Goal: Task Accomplishment & Management: Manage account settings

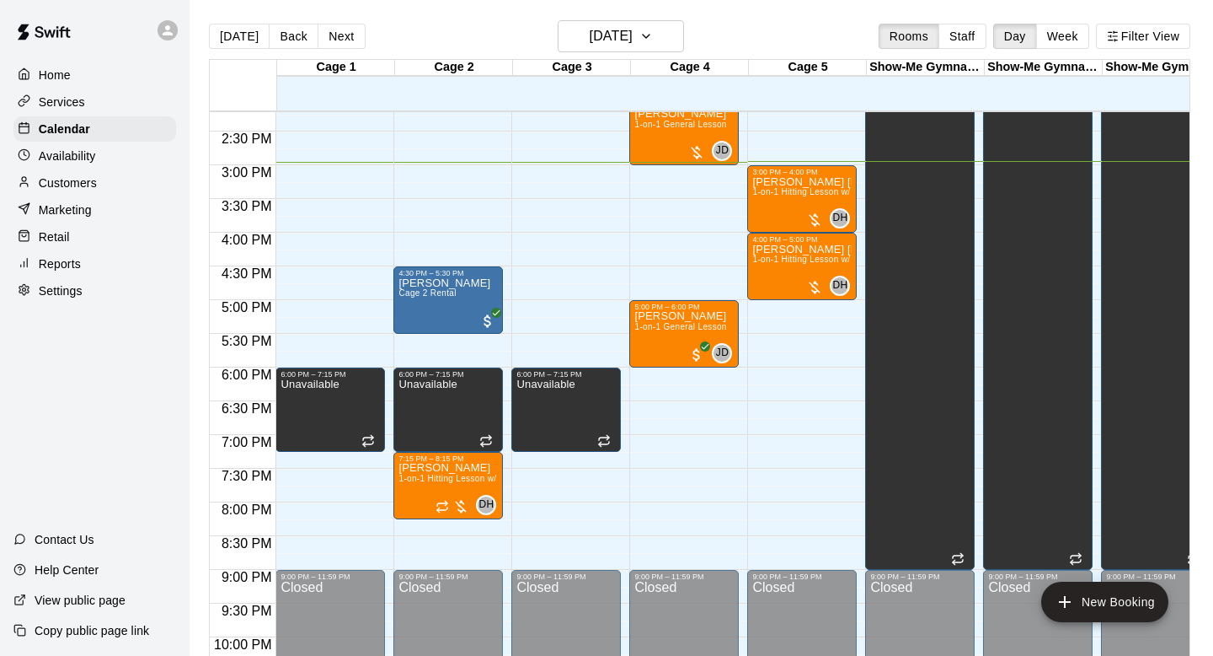
scroll to position [959, 0]
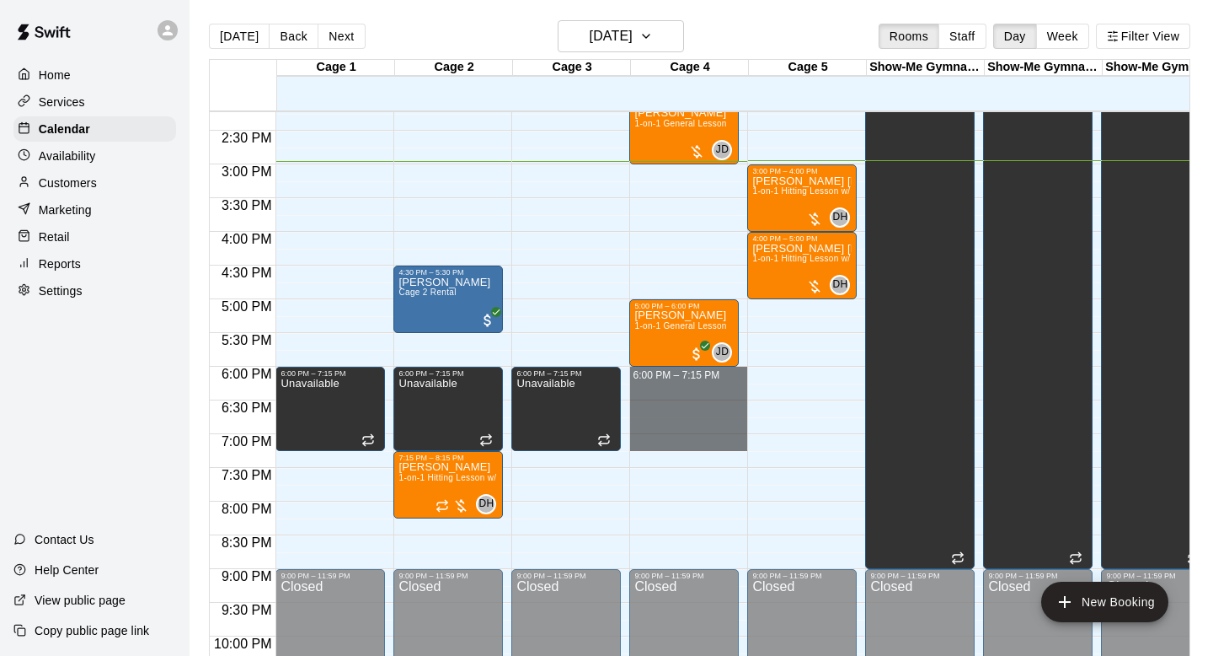
drag, startPoint x: 686, startPoint y: 374, endPoint x: 705, endPoint y: 436, distance: 65.3
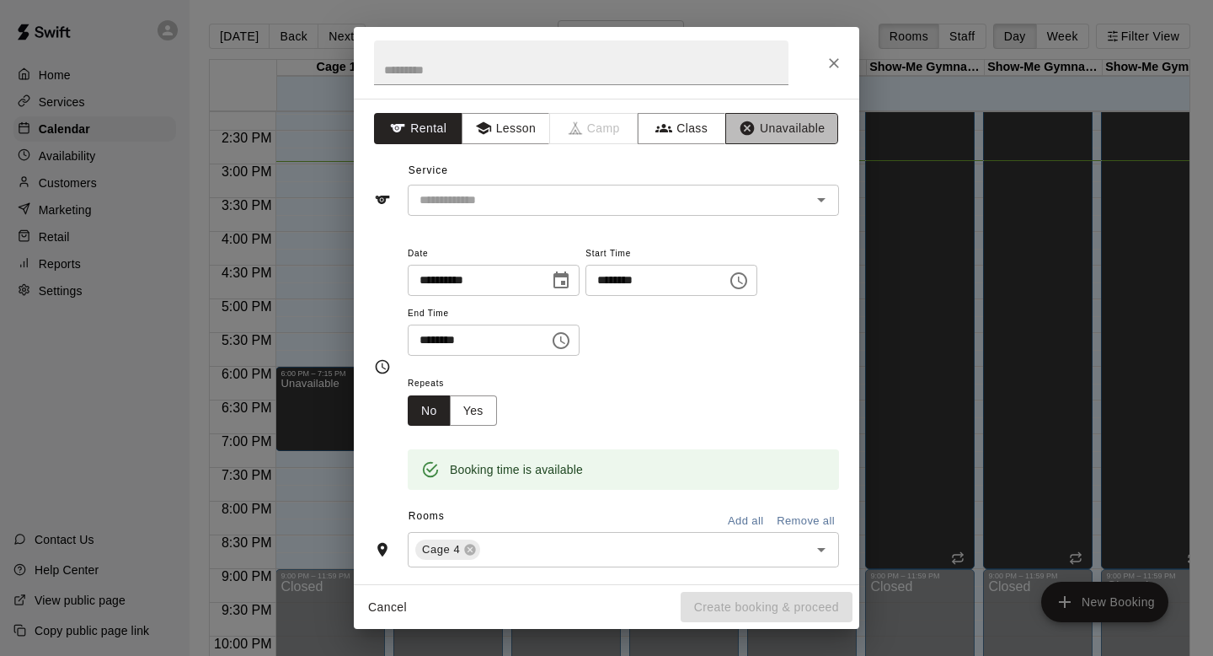
click at [795, 141] on button "Unavailable" at bounding box center [781, 128] width 113 height 31
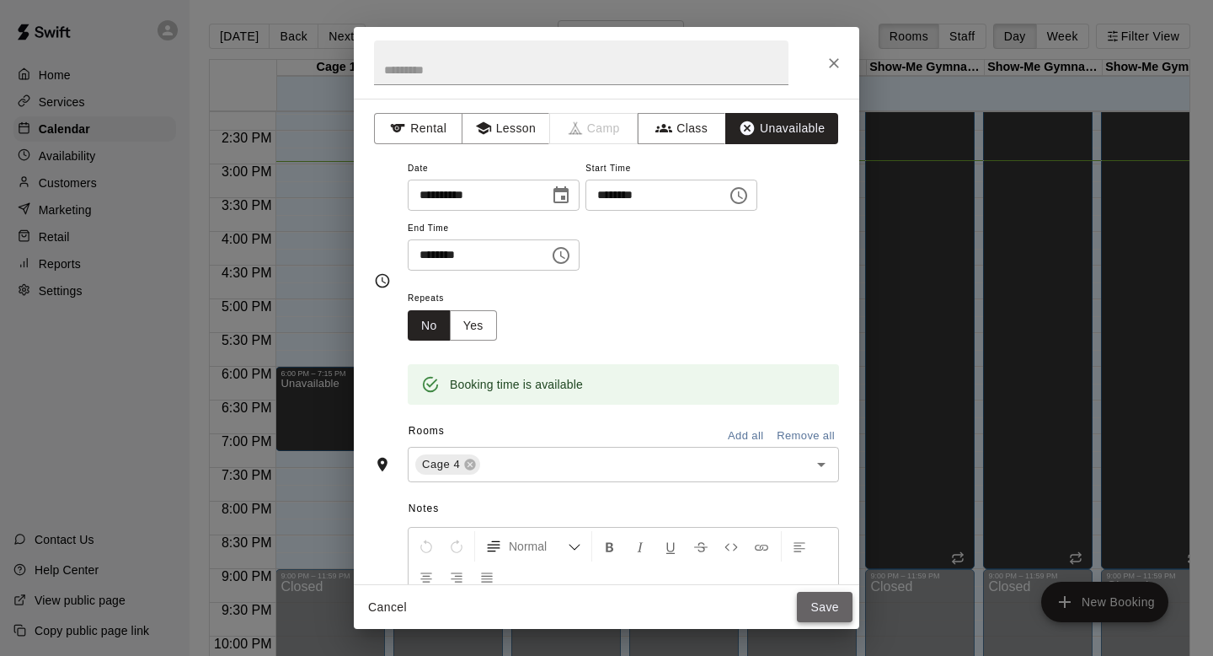
click at [835, 609] on button "Save" at bounding box center [825, 606] width 56 height 31
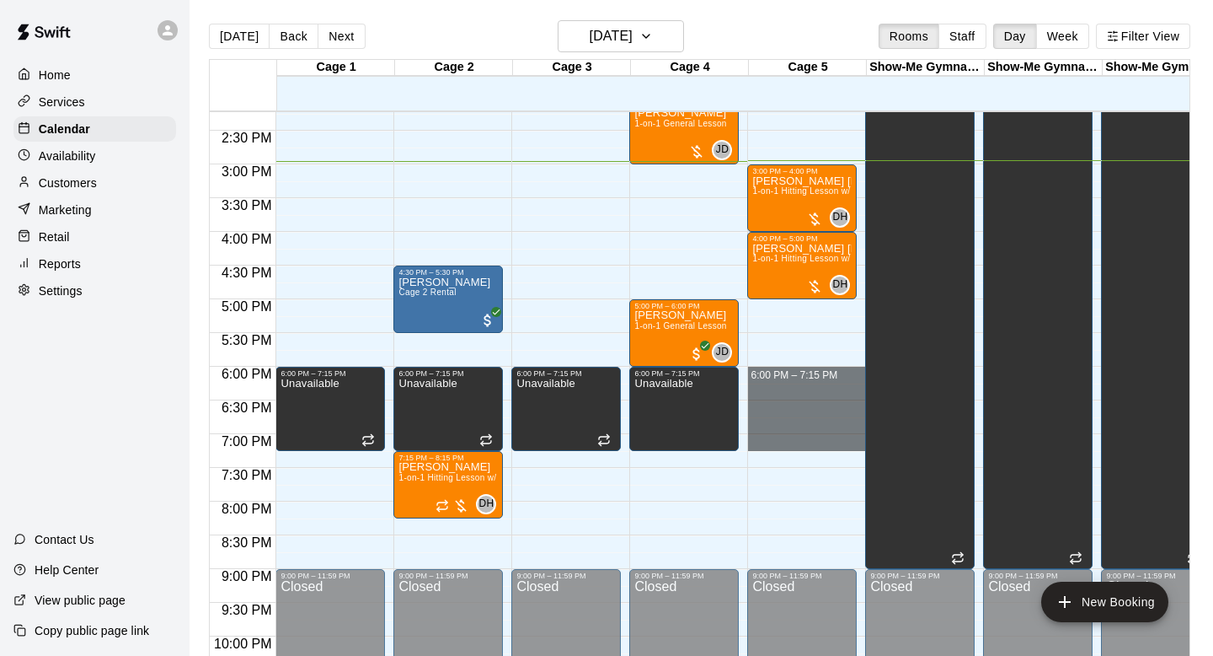
drag, startPoint x: 788, startPoint y: 377, endPoint x: 807, endPoint y: 451, distance: 76.6
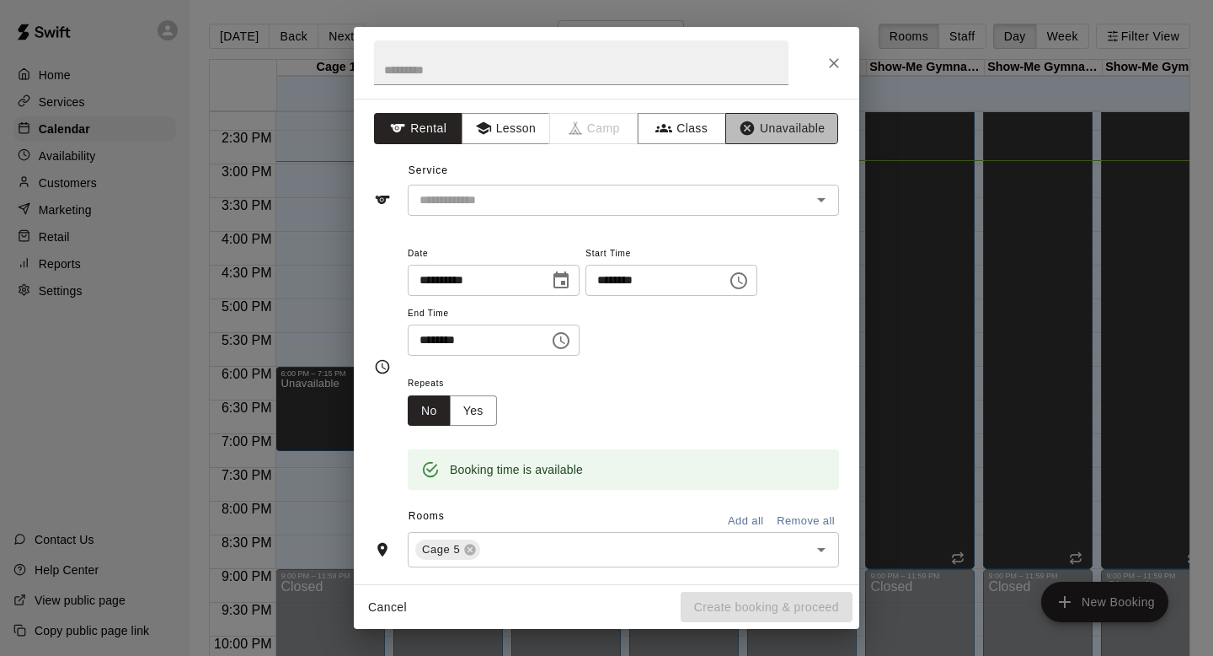
click at [784, 126] on button "Unavailable" at bounding box center [781, 128] width 113 height 31
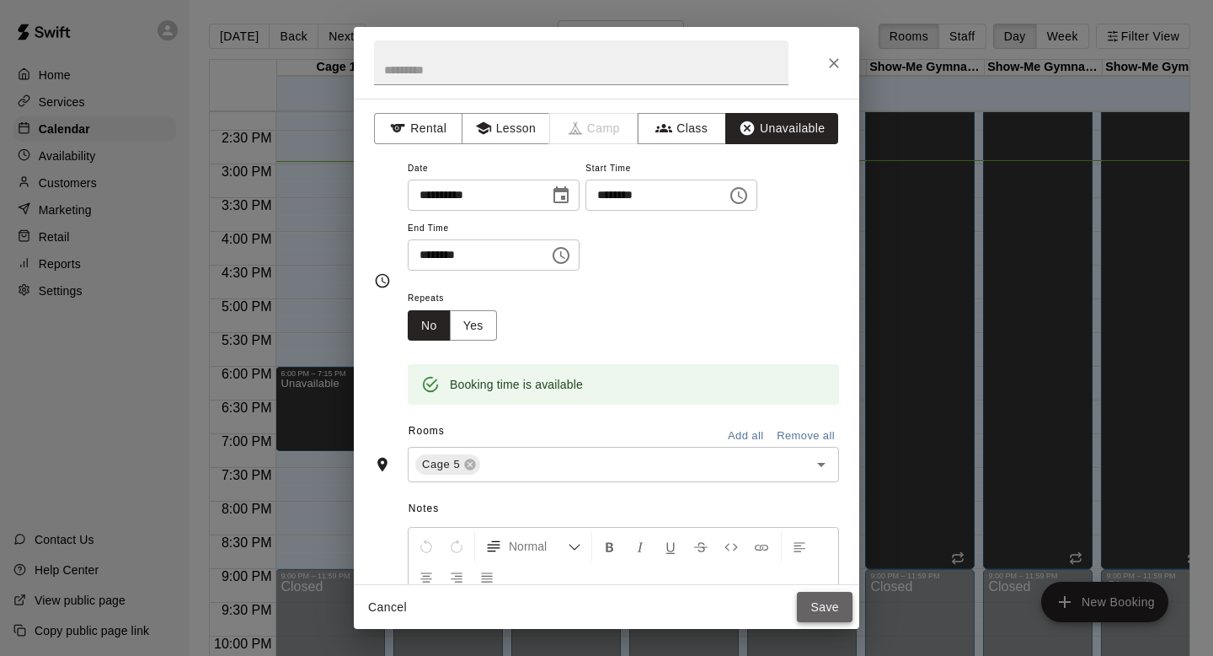
click at [809, 597] on button "Save" at bounding box center [825, 606] width 56 height 31
click at [832, 65] on icon "Close" at bounding box center [834, 63] width 10 height 10
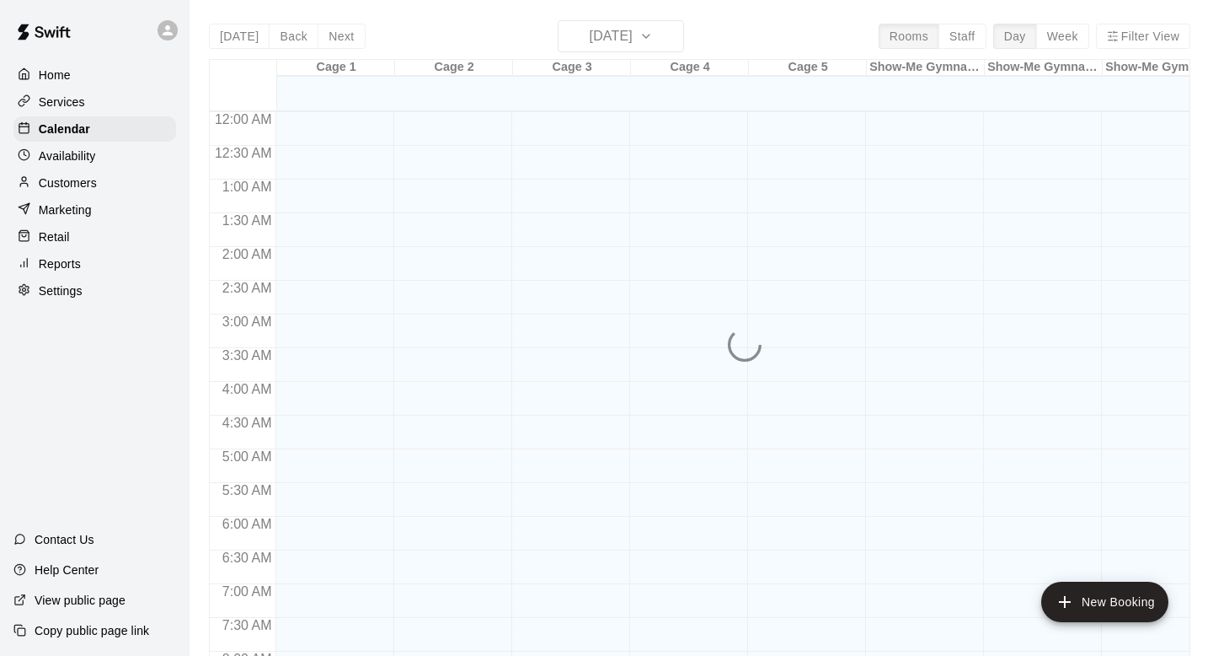
scroll to position [1005, 0]
